Goal: Information Seeking & Learning: Learn about a topic

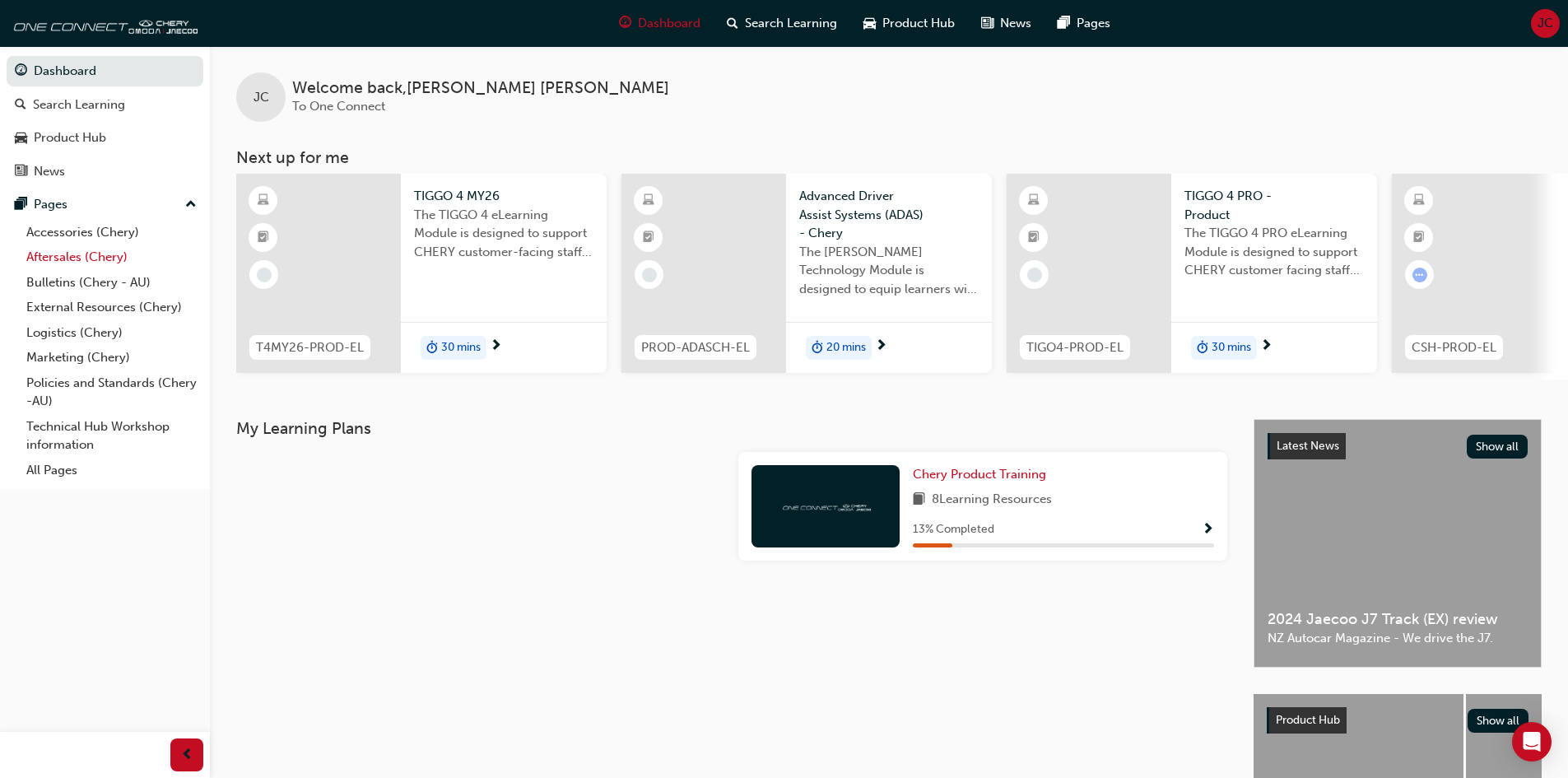
click at [71, 255] on link "Aftersales (Chery)" at bounding box center [111, 256] width 184 height 25
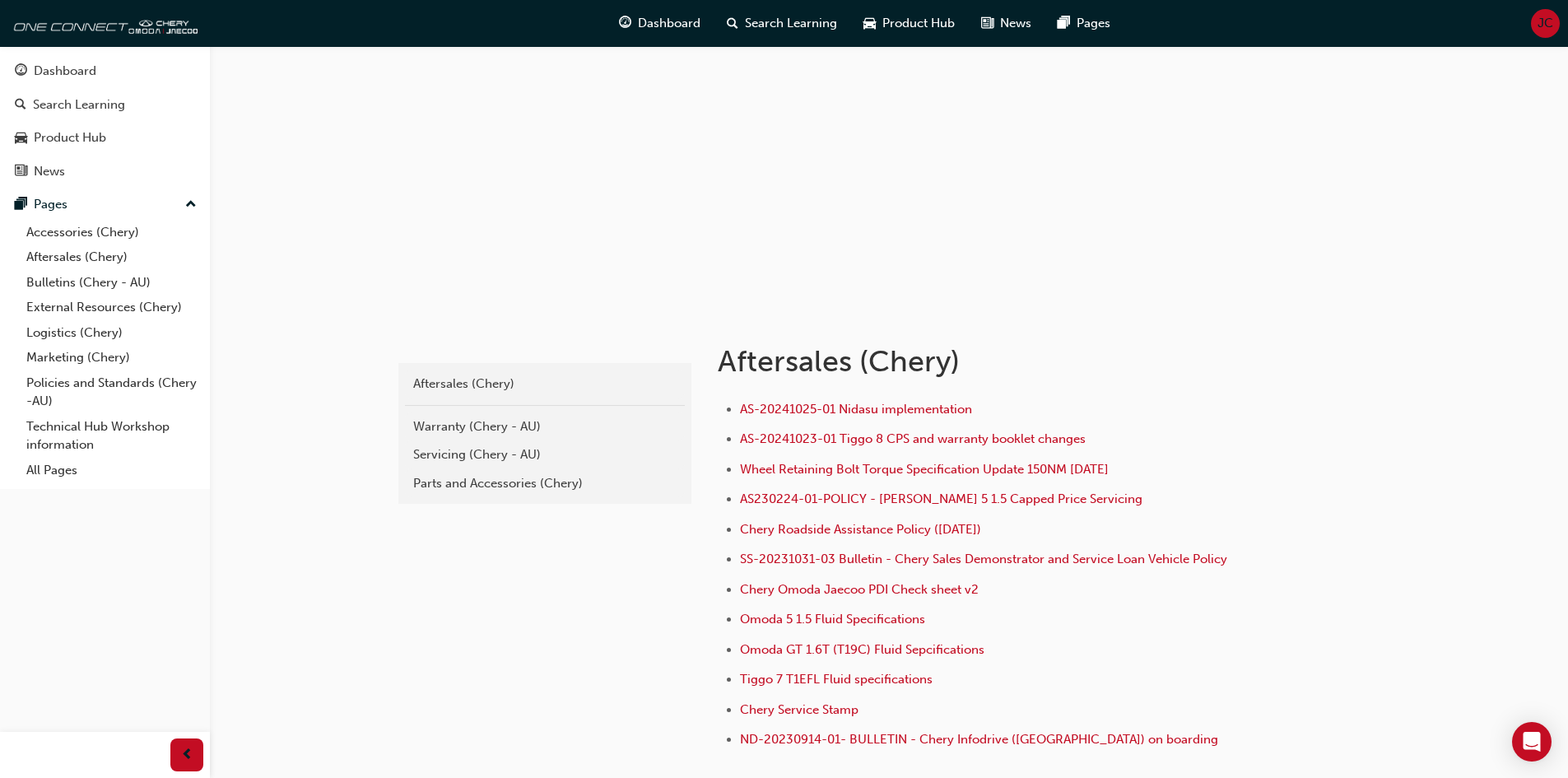
scroll to position [200, 0]
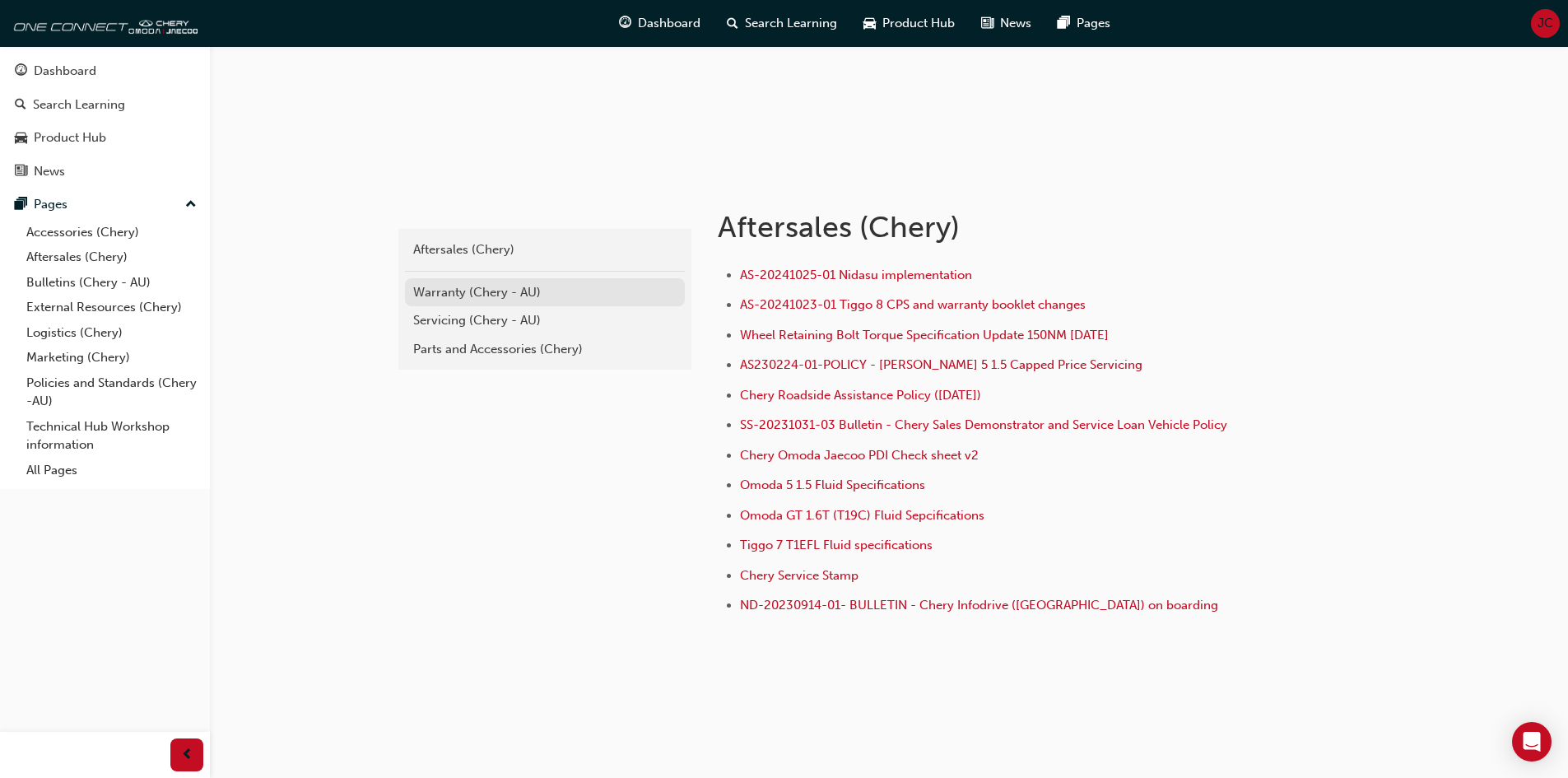
click at [440, 291] on div "Warranty (Chery - AU)" at bounding box center [545, 292] width 264 height 19
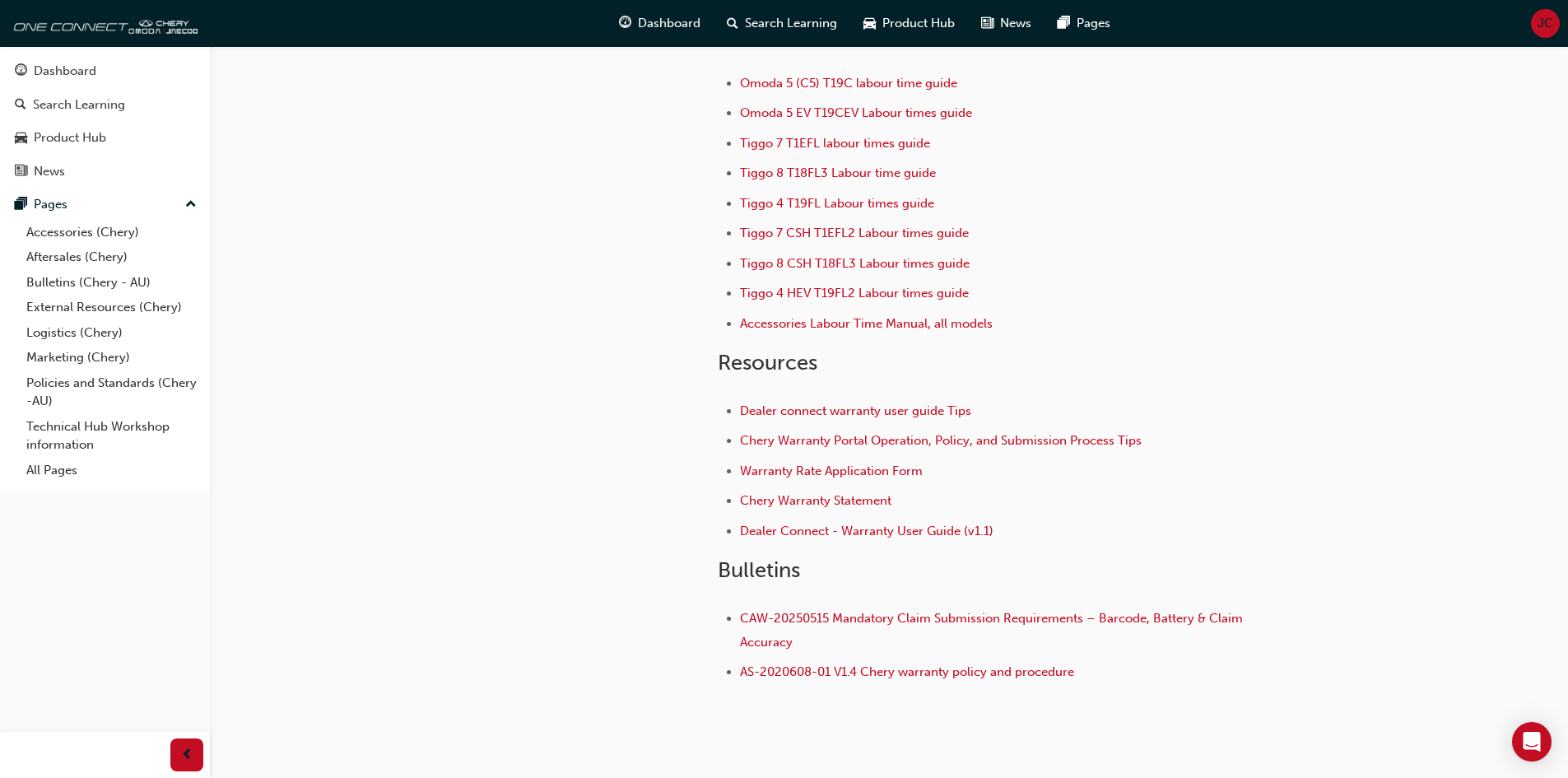
scroll to position [164, 0]
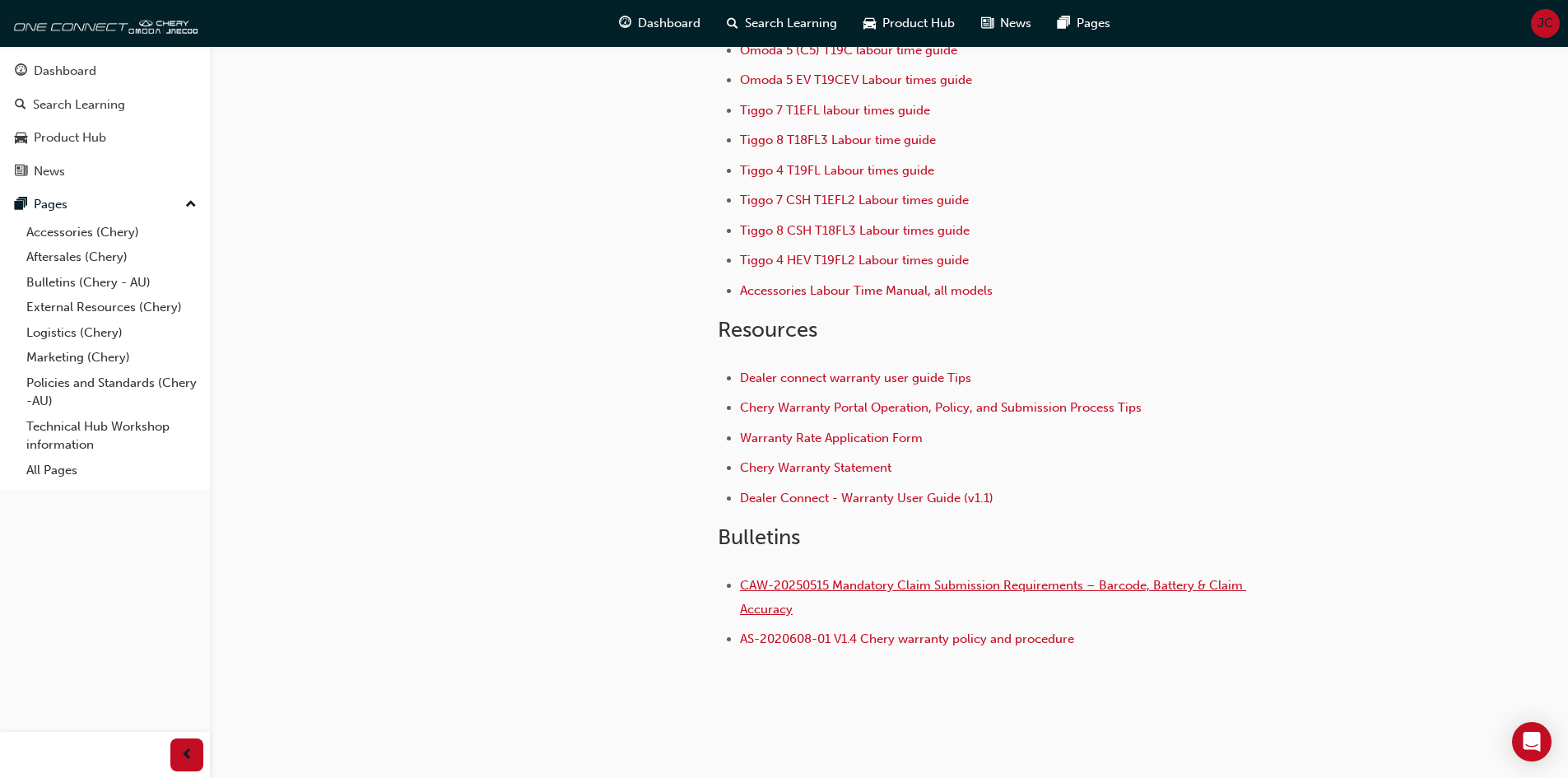
click at [893, 585] on span "CAW-20250515 Mandatory Claim Submission Requirements – Barcode, Battery & Claim…" at bounding box center [992, 597] width 506 height 39
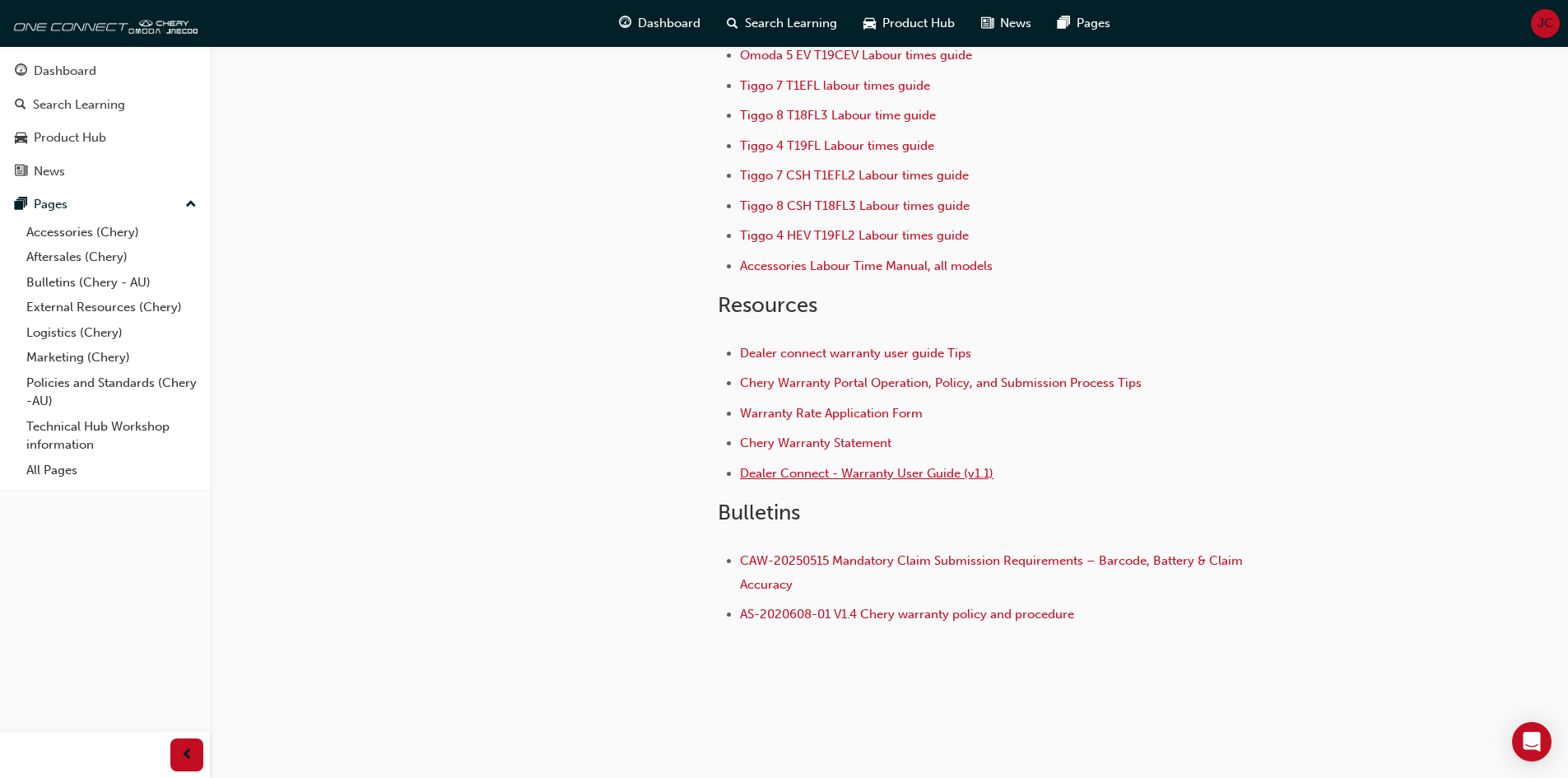
scroll to position [199, 0]
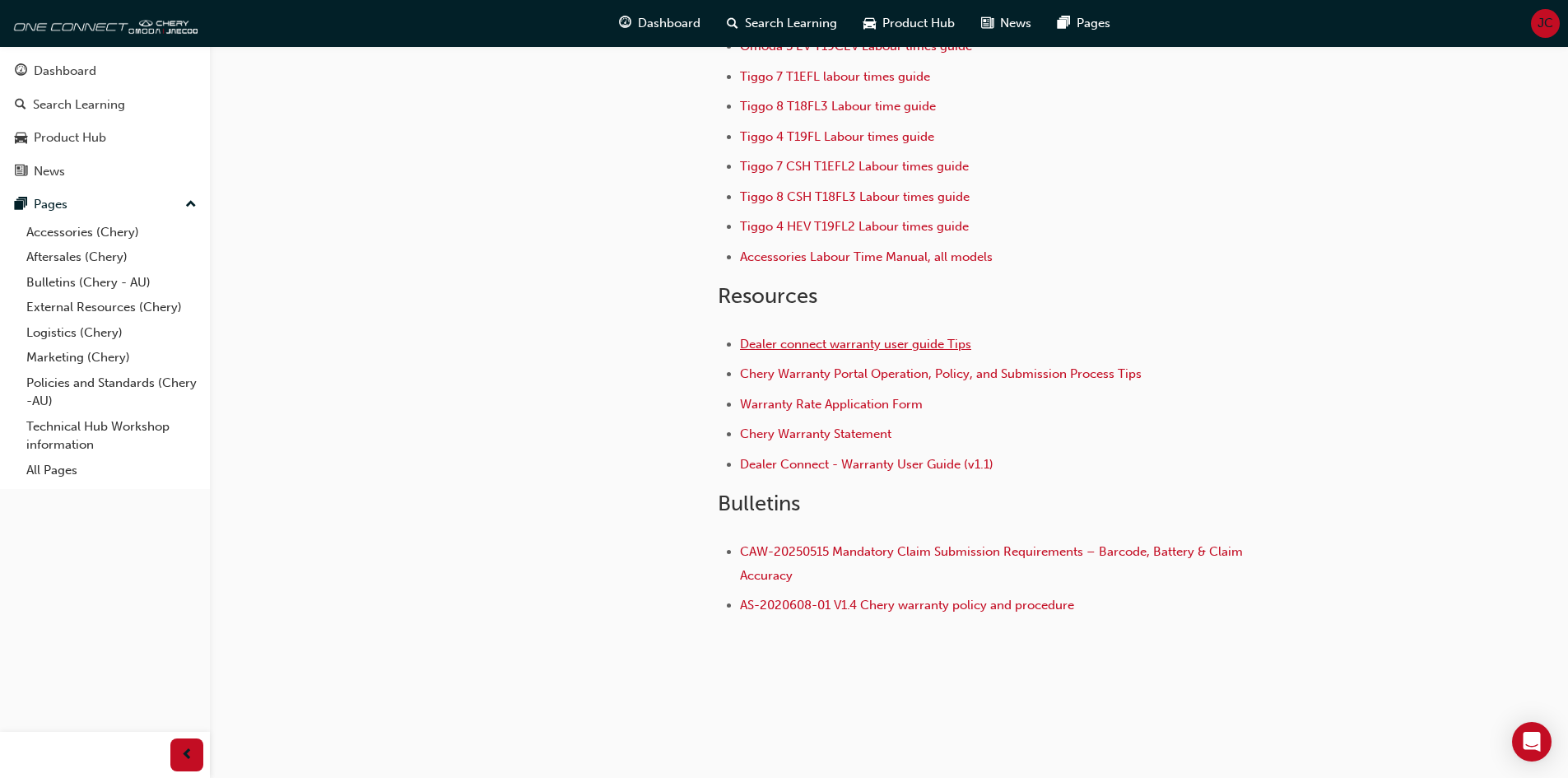
click at [765, 344] on span "Dealer connect warranty user guide Tips" at bounding box center [855, 344] width 231 height 15
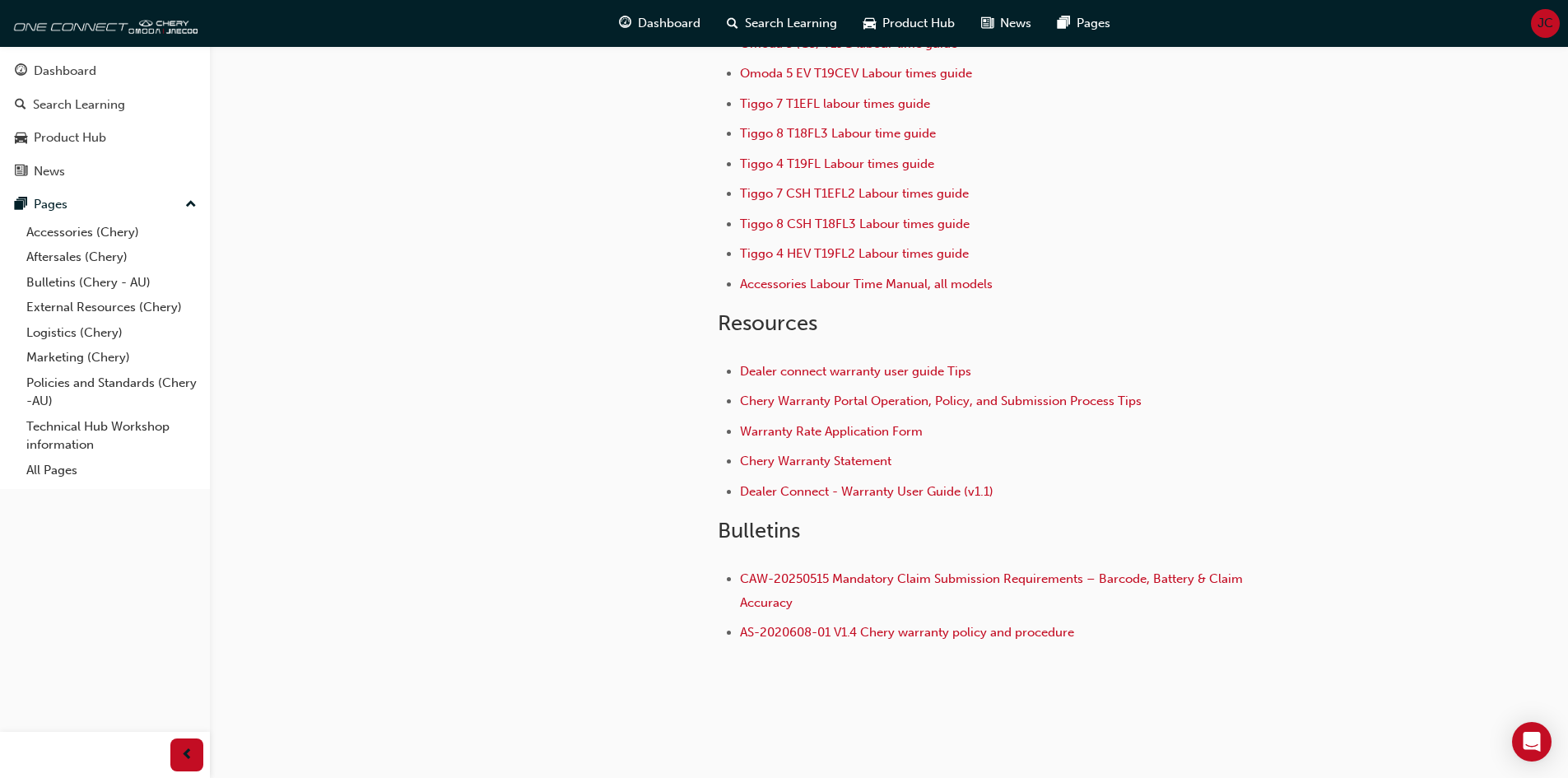
scroll to position [199, 0]
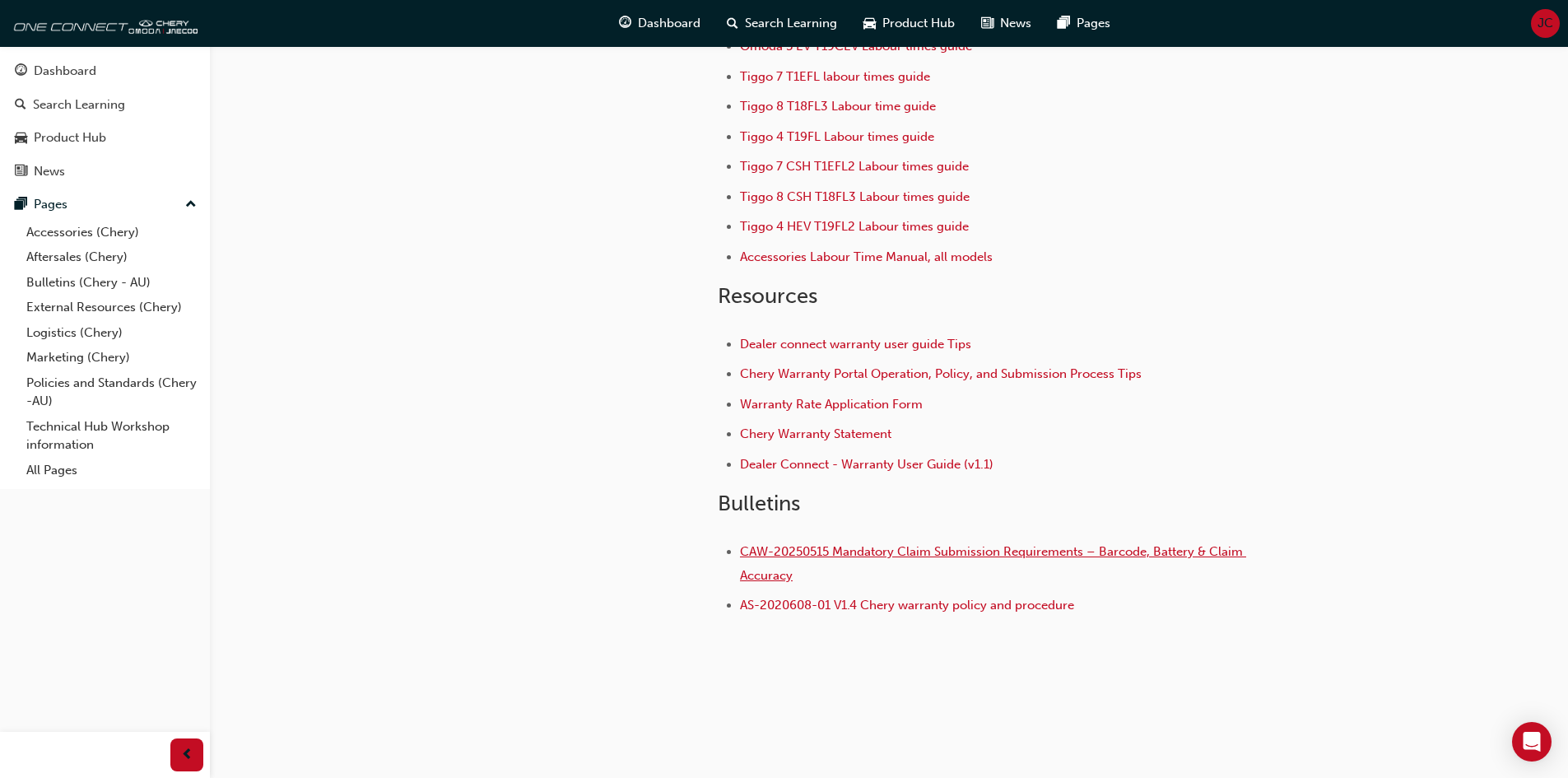
click at [896, 552] on span "CAW-20250515 Mandatory Claim Submission Requirements – Barcode, Battery & Claim…" at bounding box center [992, 564] width 506 height 39
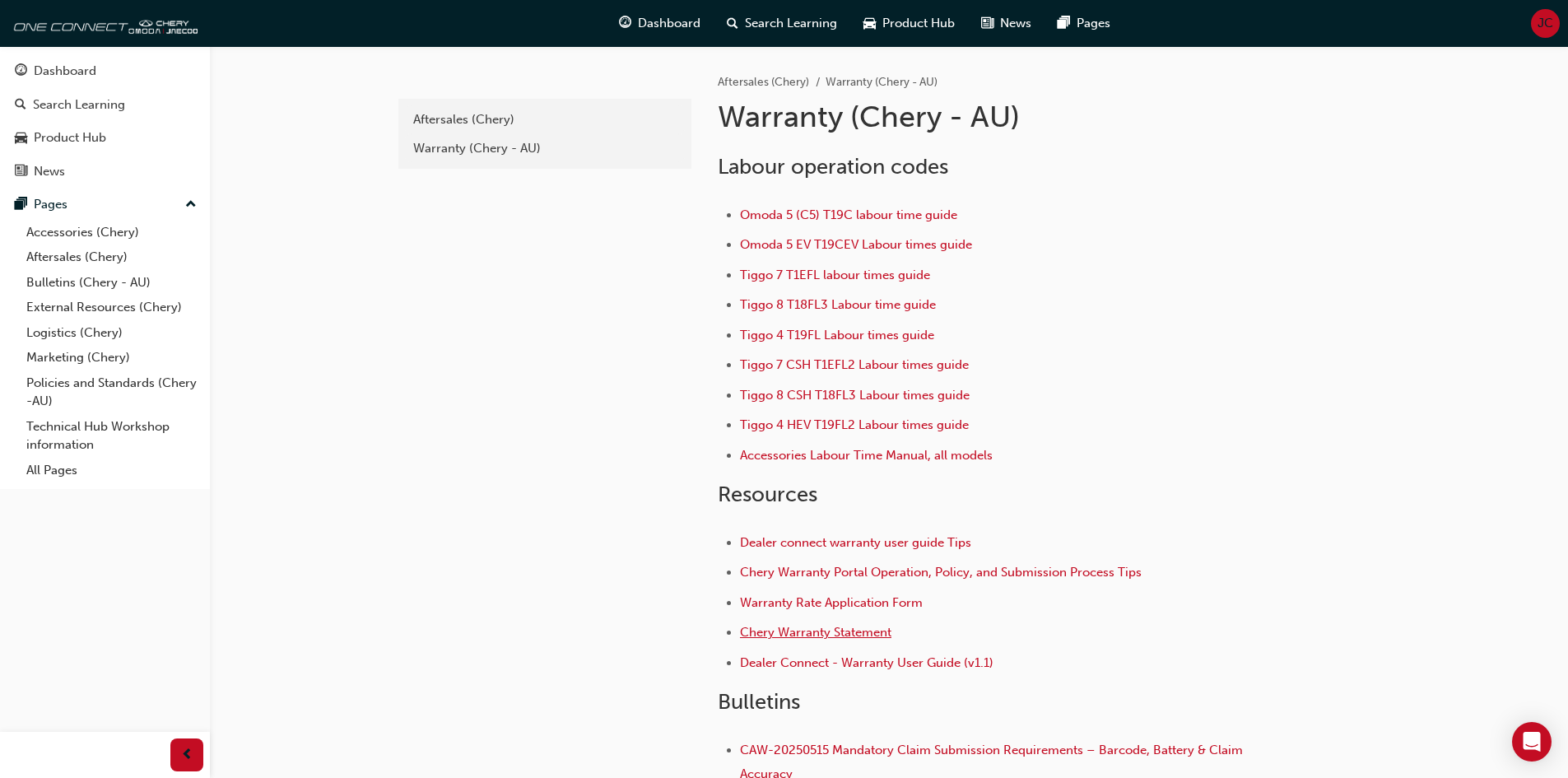
click at [799, 630] on span "Chery Warranty Statement" at bounding box center [815, 632] width 151 height 15
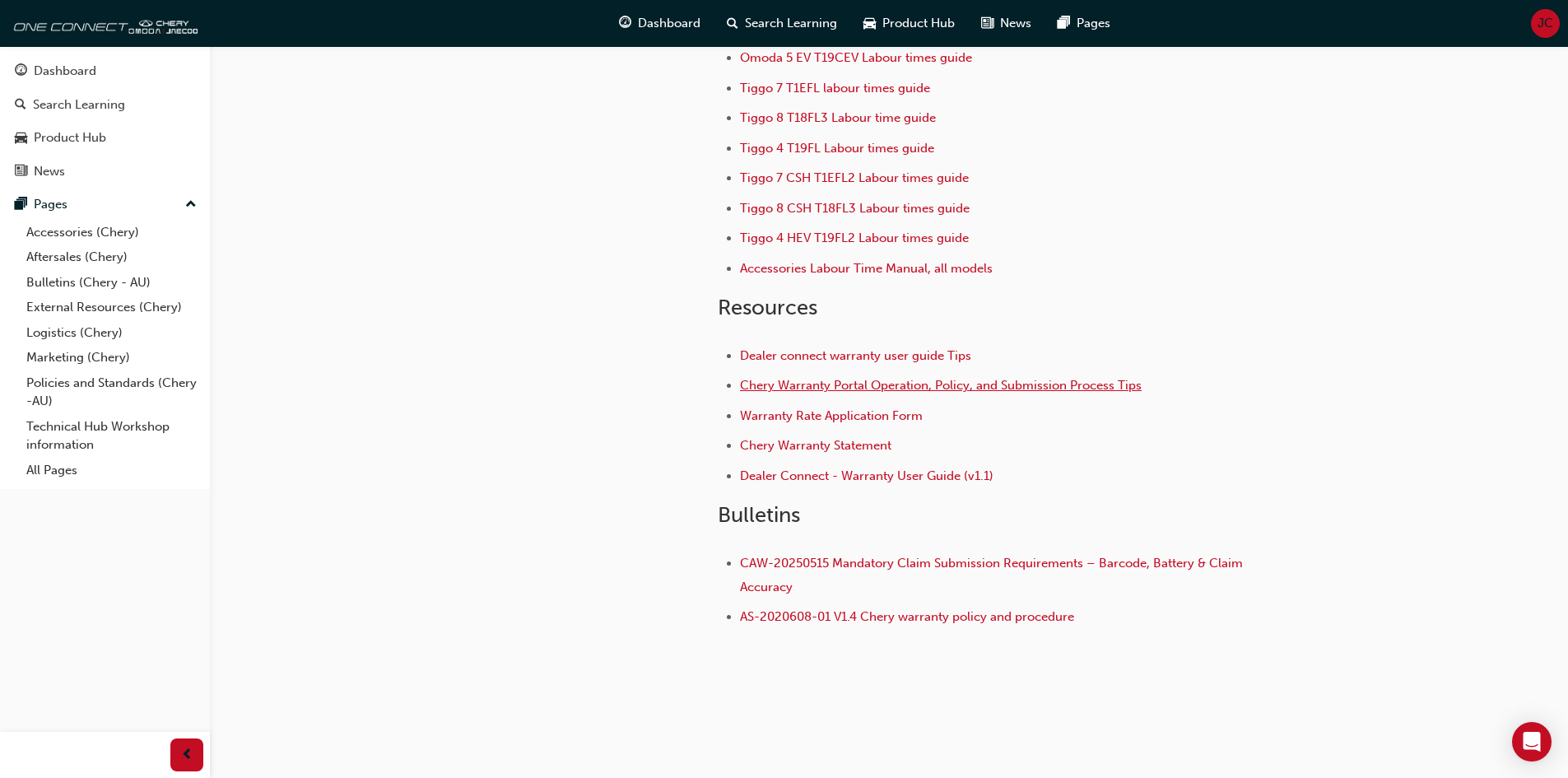
scroll to position [199, 0]
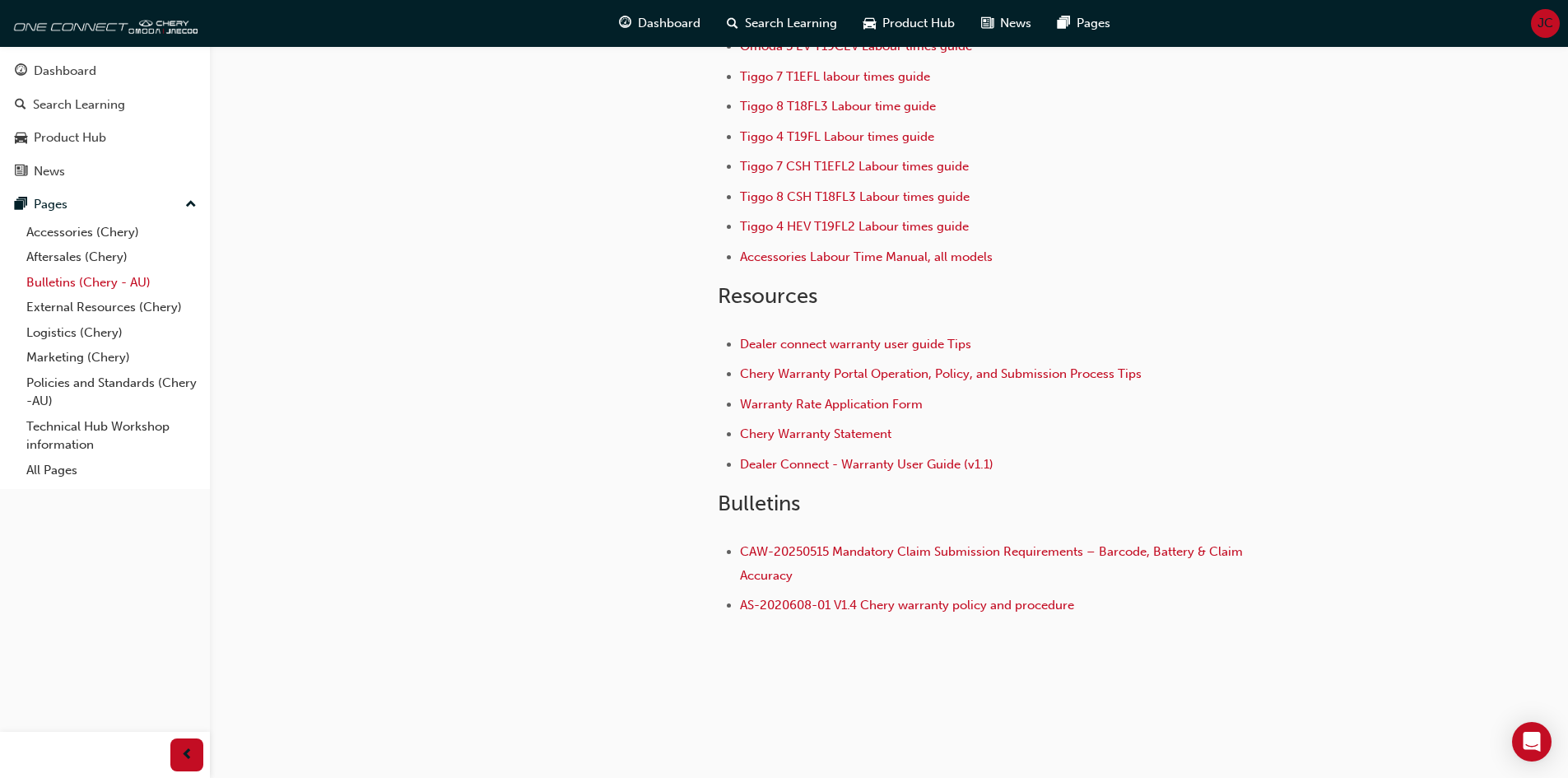
click at [72, 282] on link "Bulletins (Chery - AU)" at bounding box center [111, 282] width 184 height 25
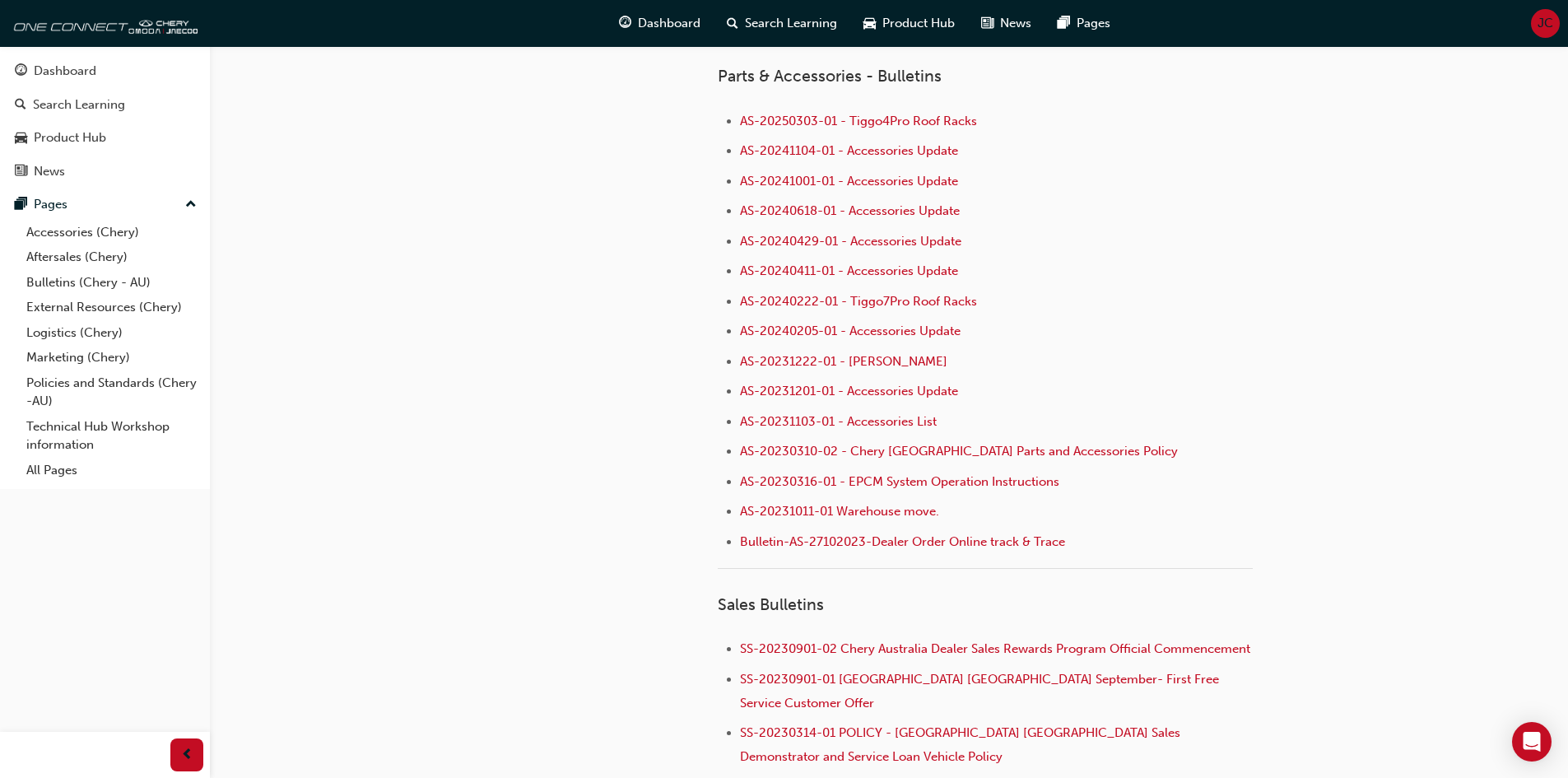
scroll to position [1102, 0]
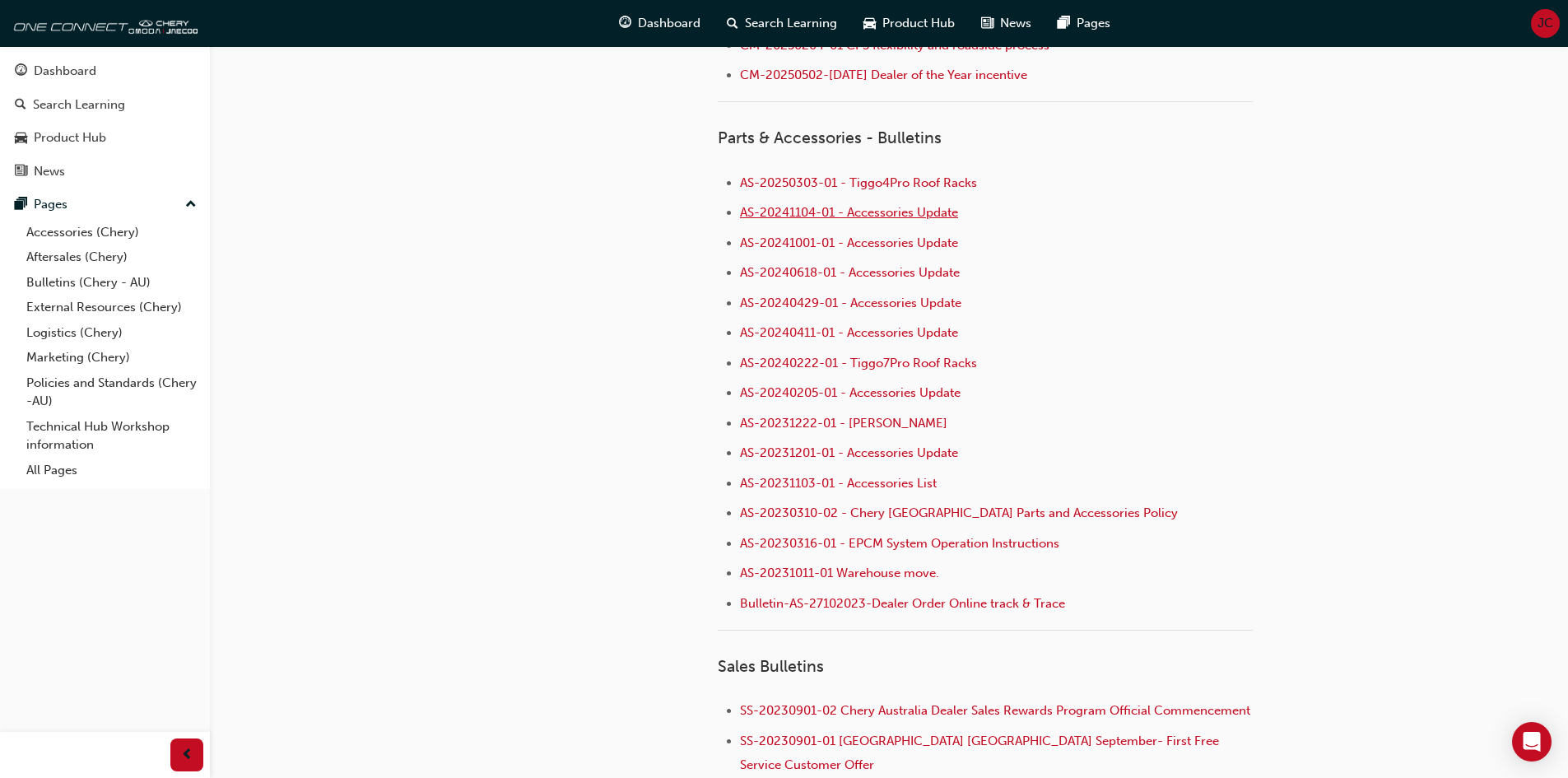
click at [796, 214] on span "AS-20241104-01 - Accessories Update" at bounding box center [849, 213] width 218 height 15
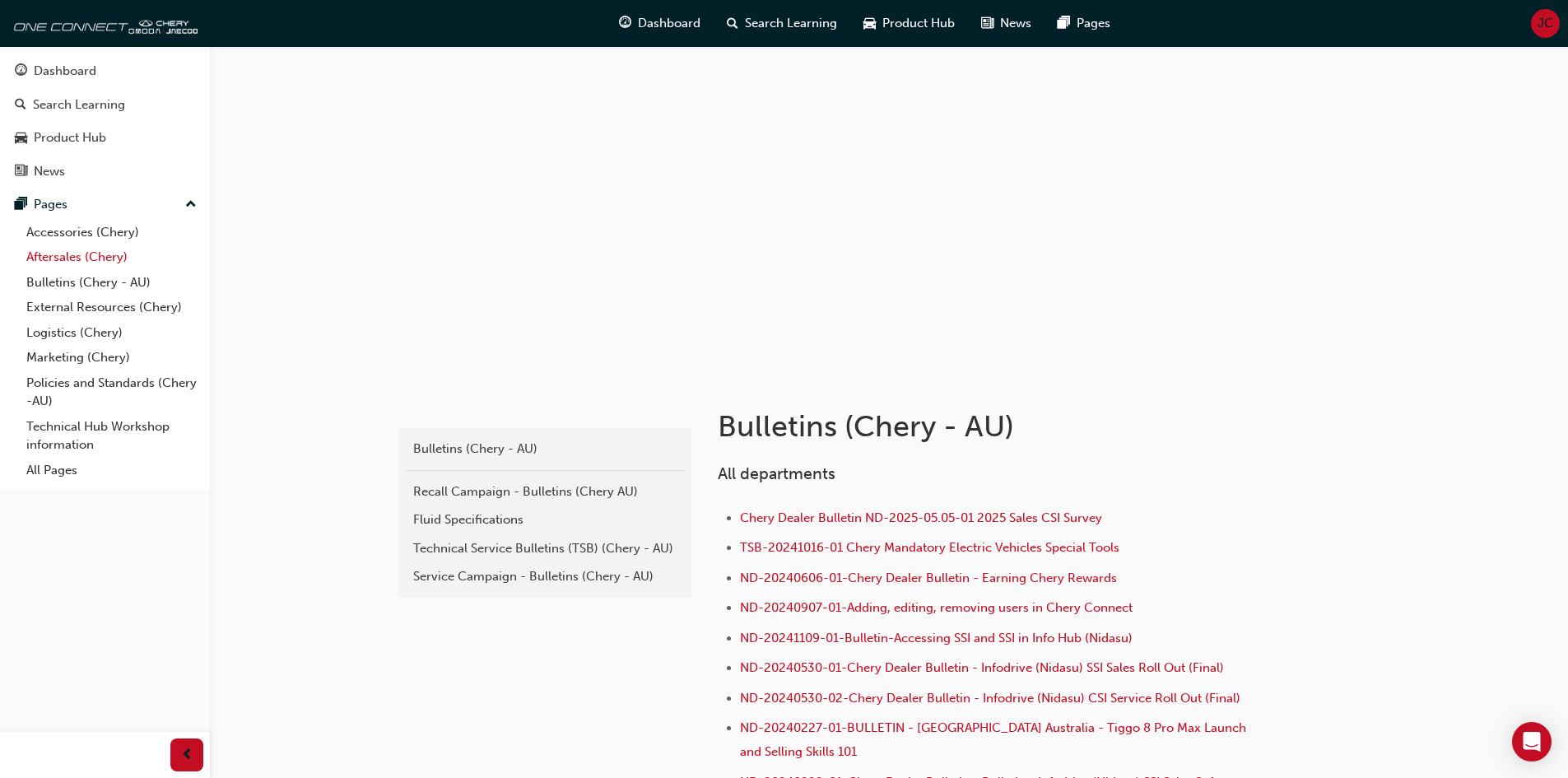
click at [71, 253] on link "Aftersales (Chery)" at bounding box center [111, 256] width 184 height 25
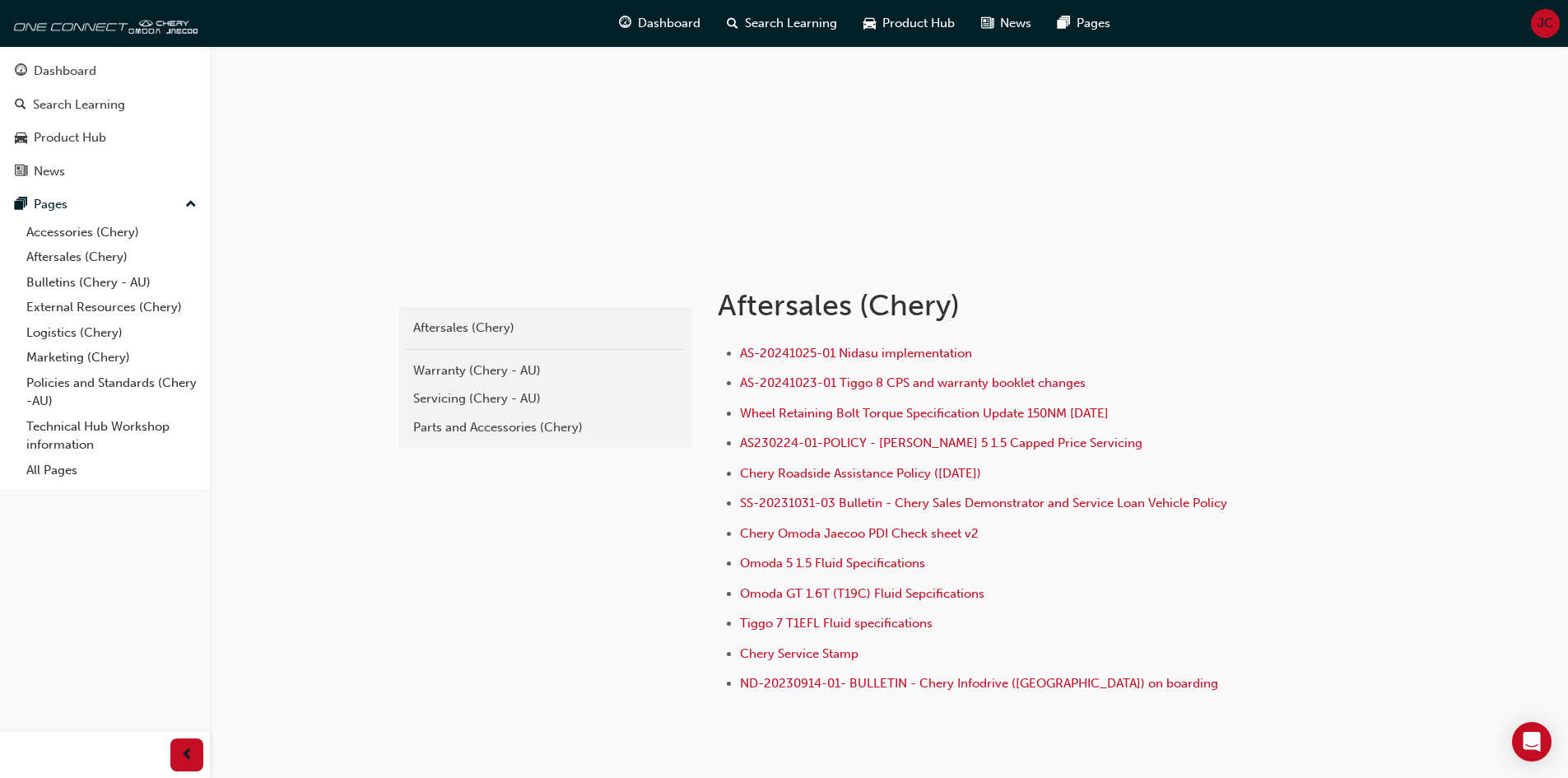
scroll to position [164, 0]
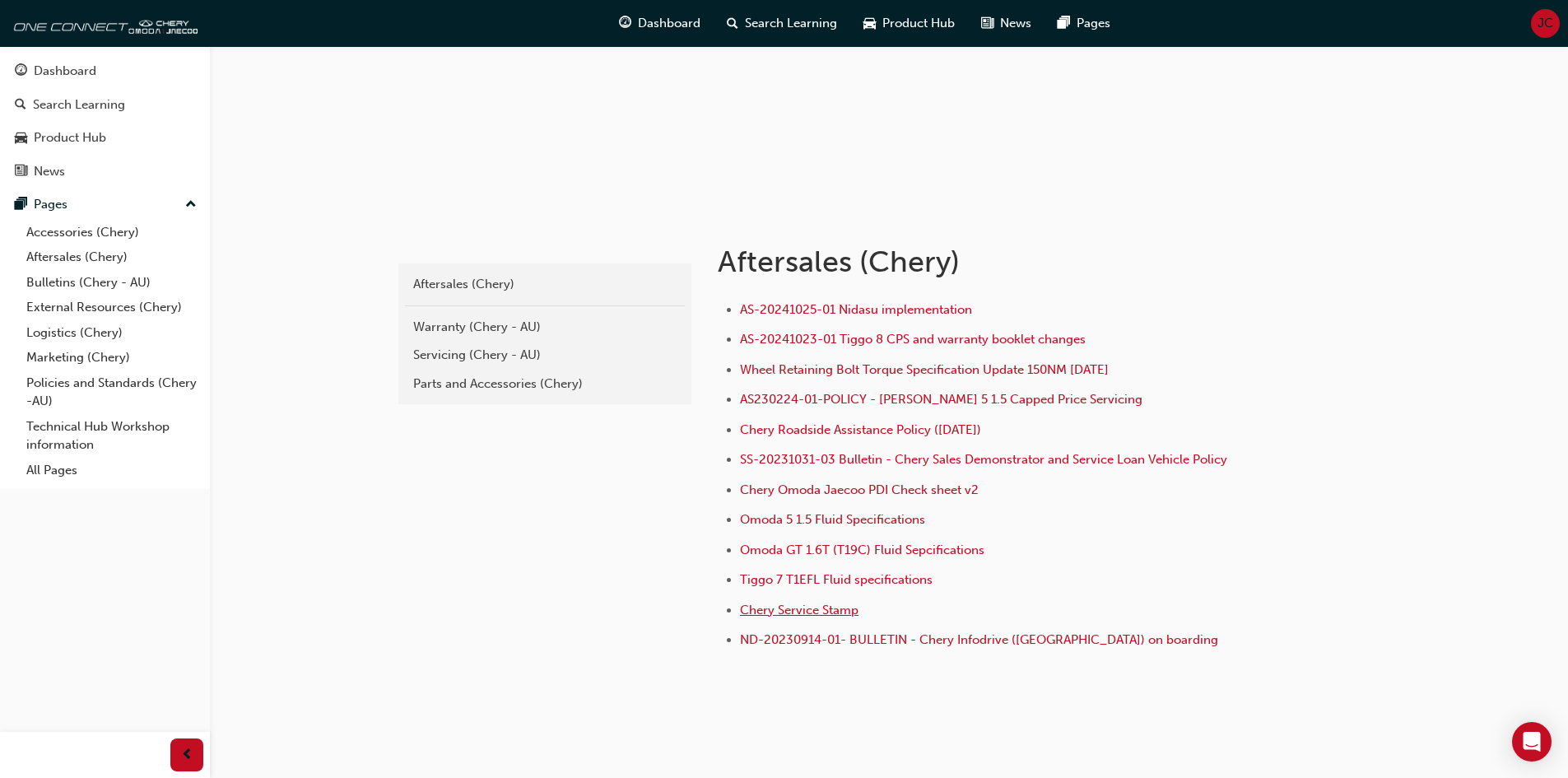
click at [773, 608] on span "Chery Service Stamp" at bounding box center [799, 610] width 119 height 15
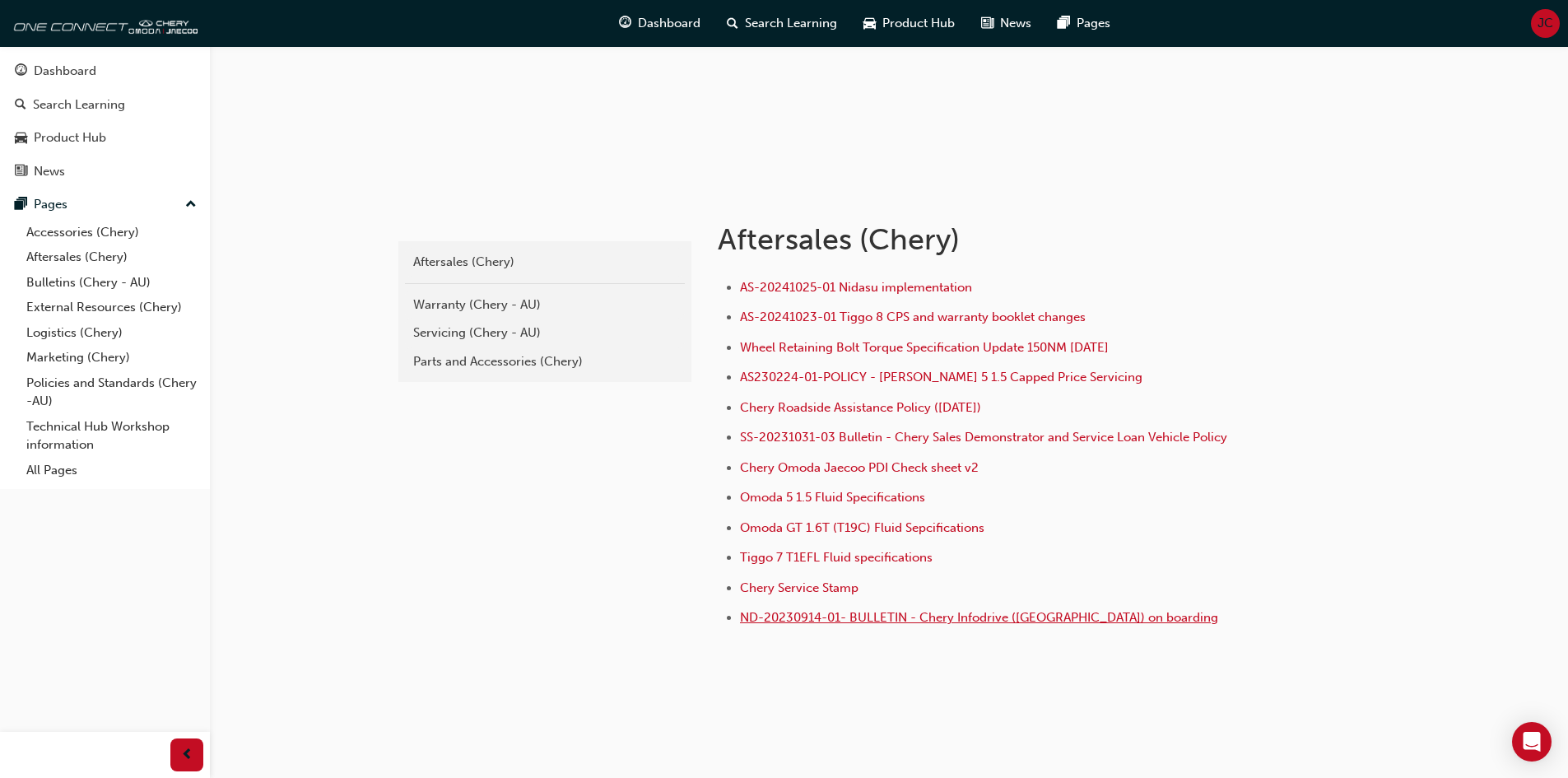
scroll to position [200, 0]
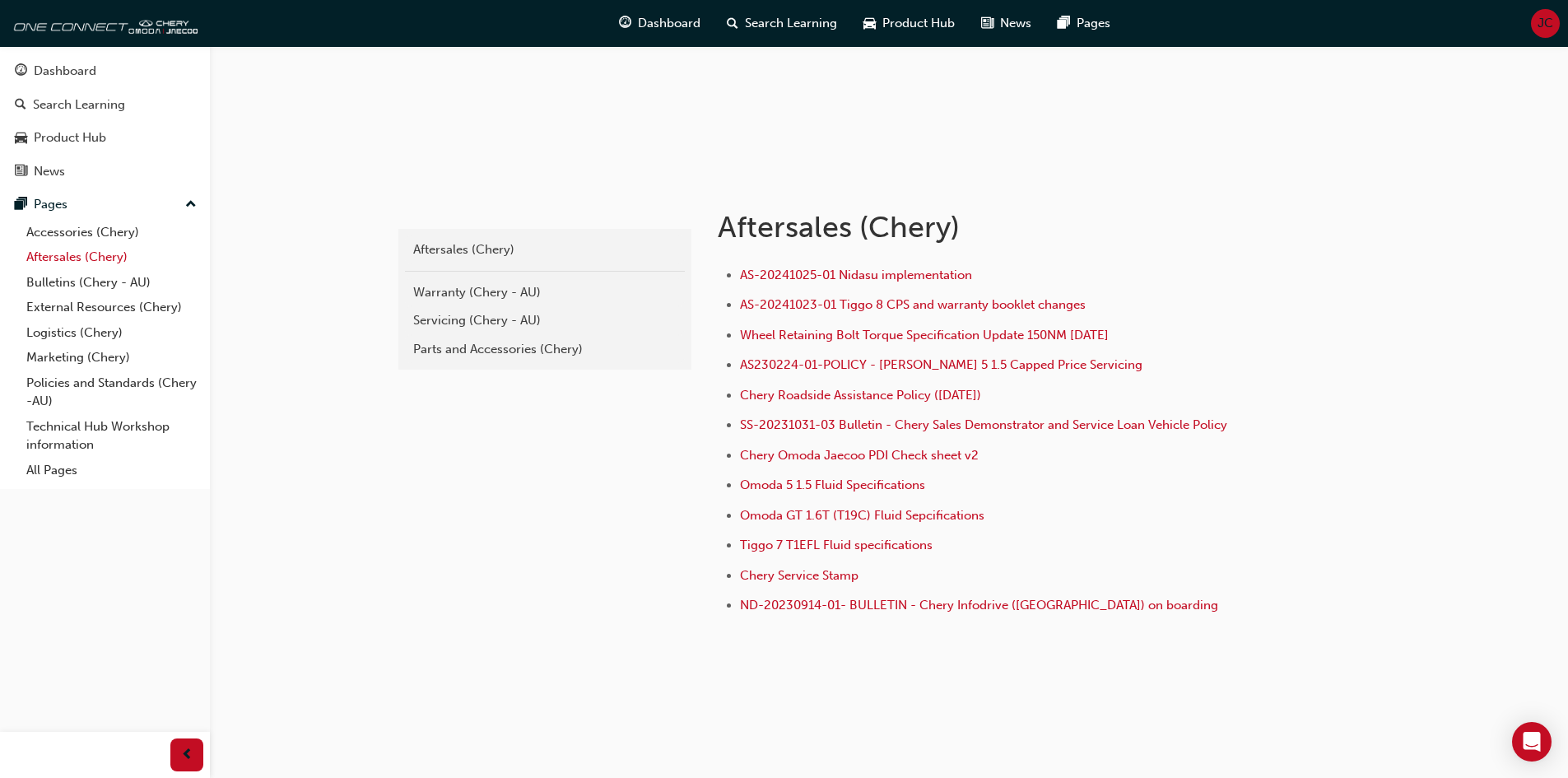
click at [53, 257] on link "Aftersales (Chery)" at bounding box center [111, 256] width 184 height 25
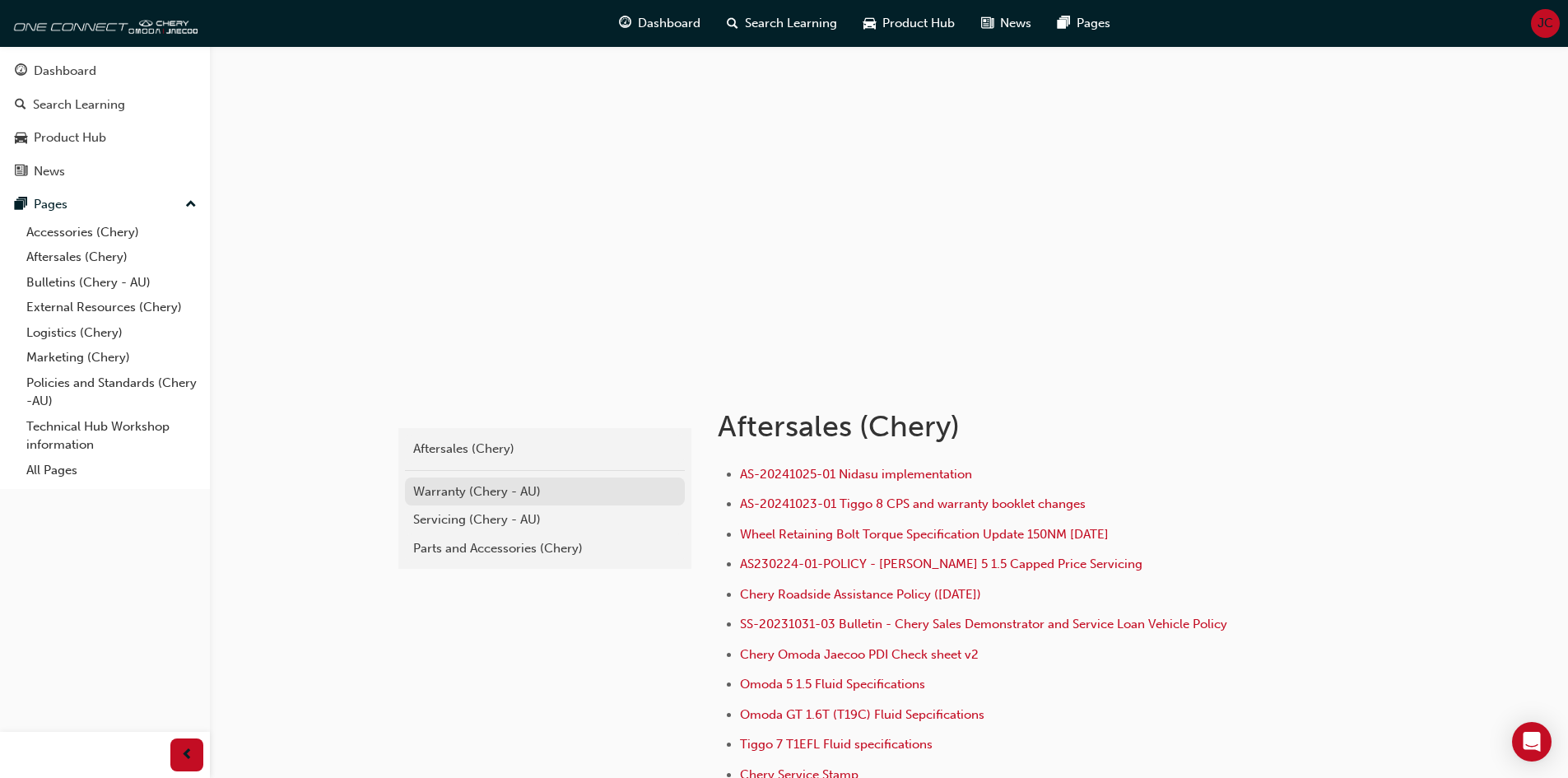
click at [431, 497] on div "Warranty (Chery - AU)" at bounding box center [545, 492] width 264 height 19
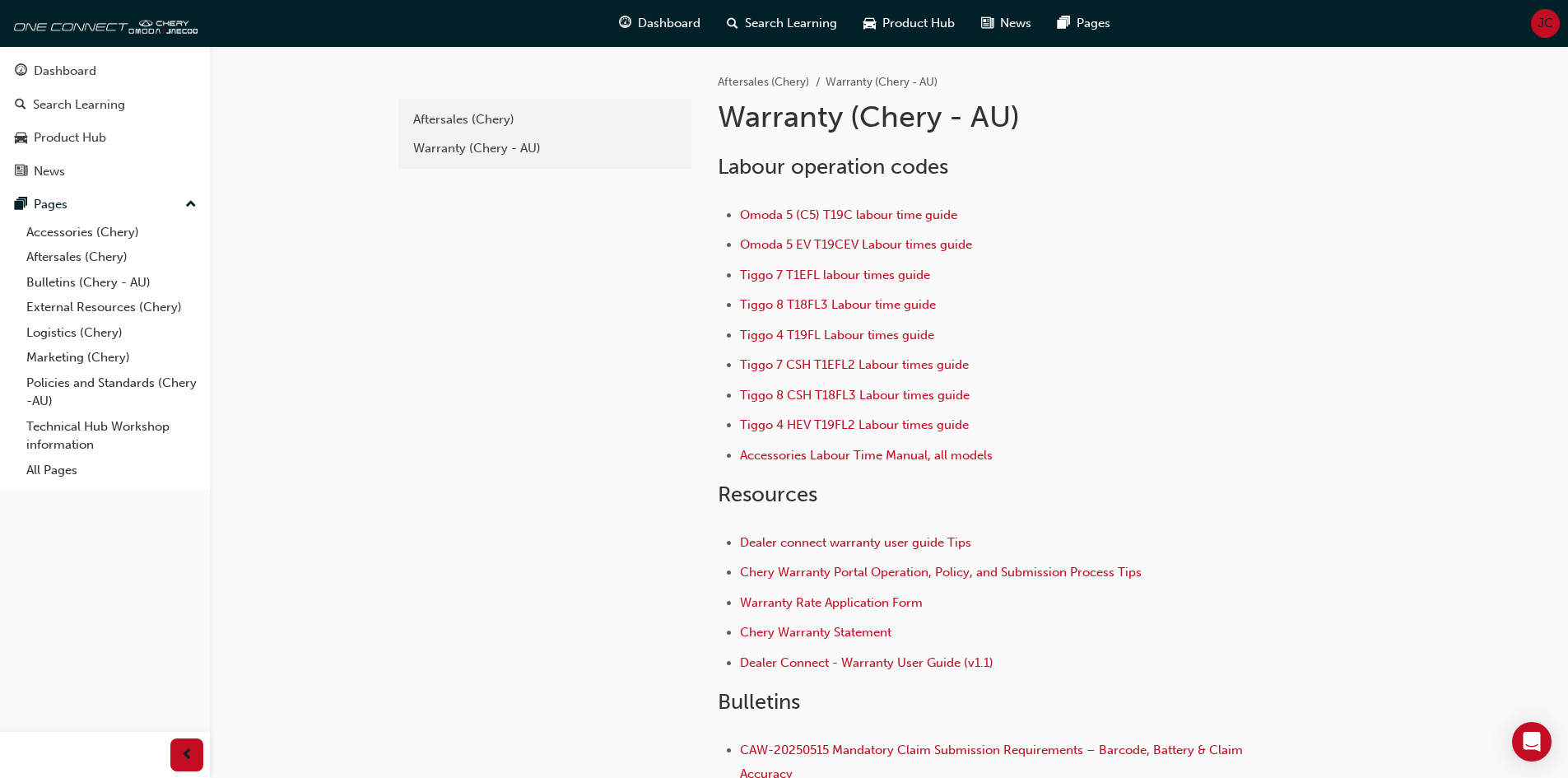
scroll to position [83, 0]
